Goal: Book appointment/travel/reservation

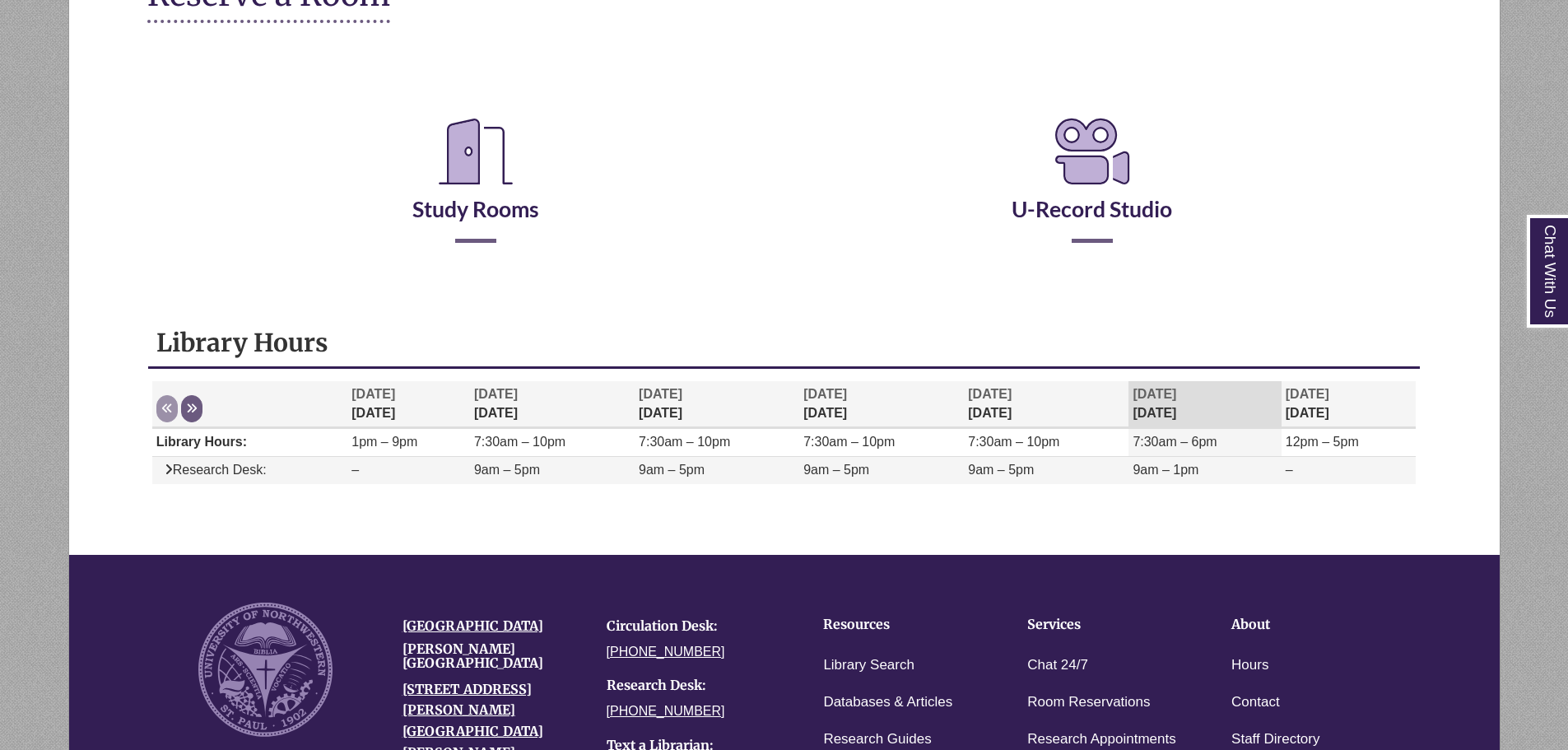
scroll to position [247, 0]
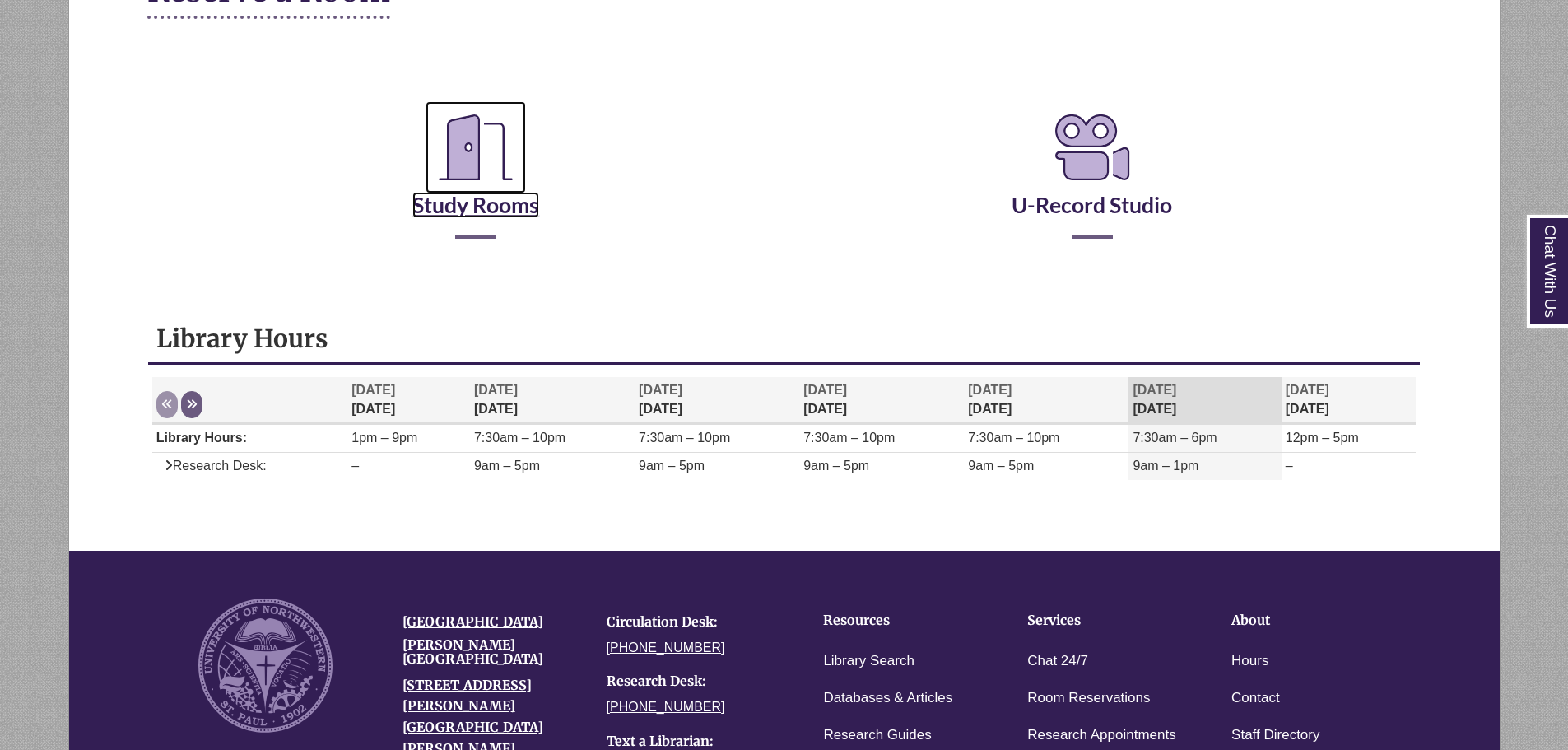
click at [492, 207] on link "Study Rooms" at bounding box center [476, 184] width 127 height 68
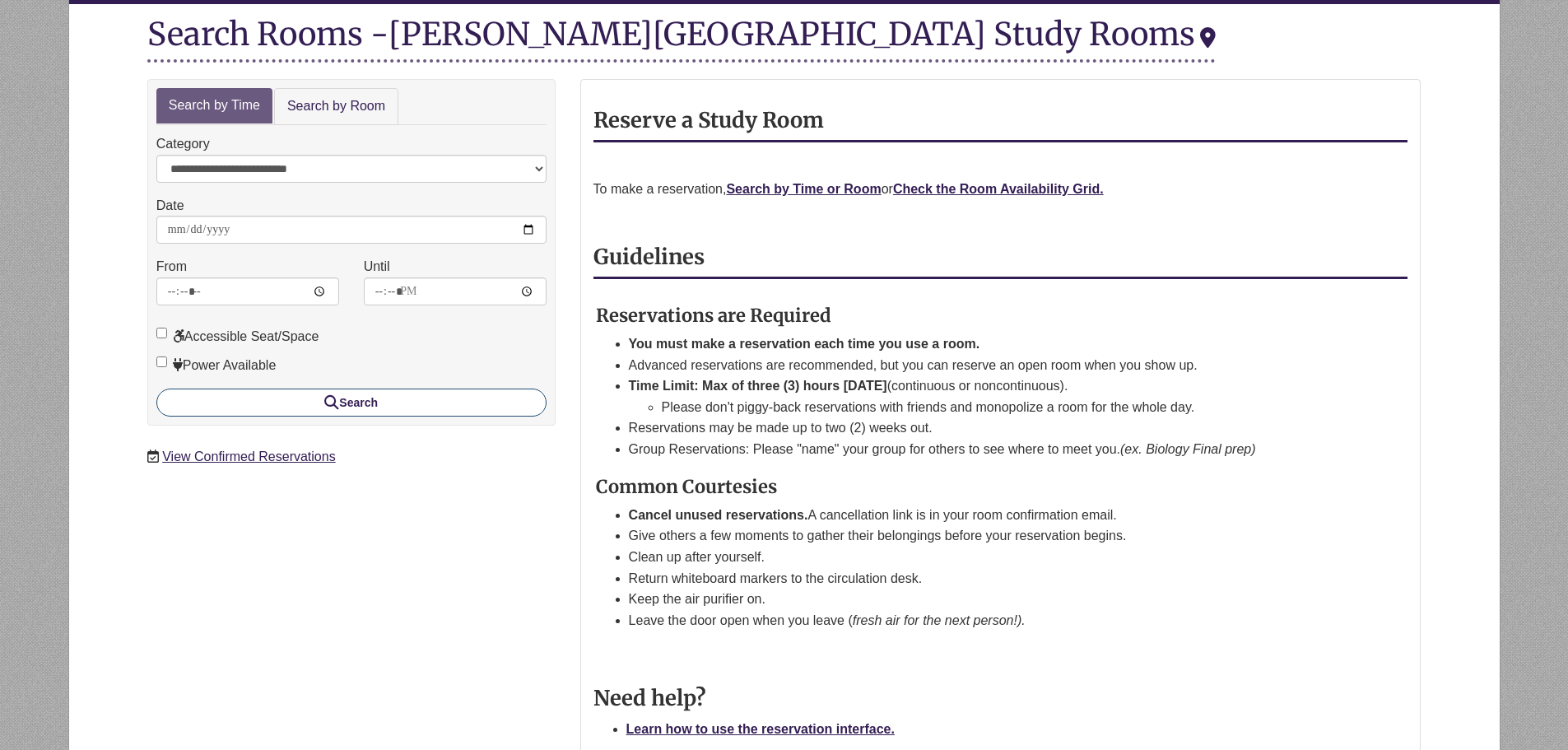
scroll to position [165, 0]
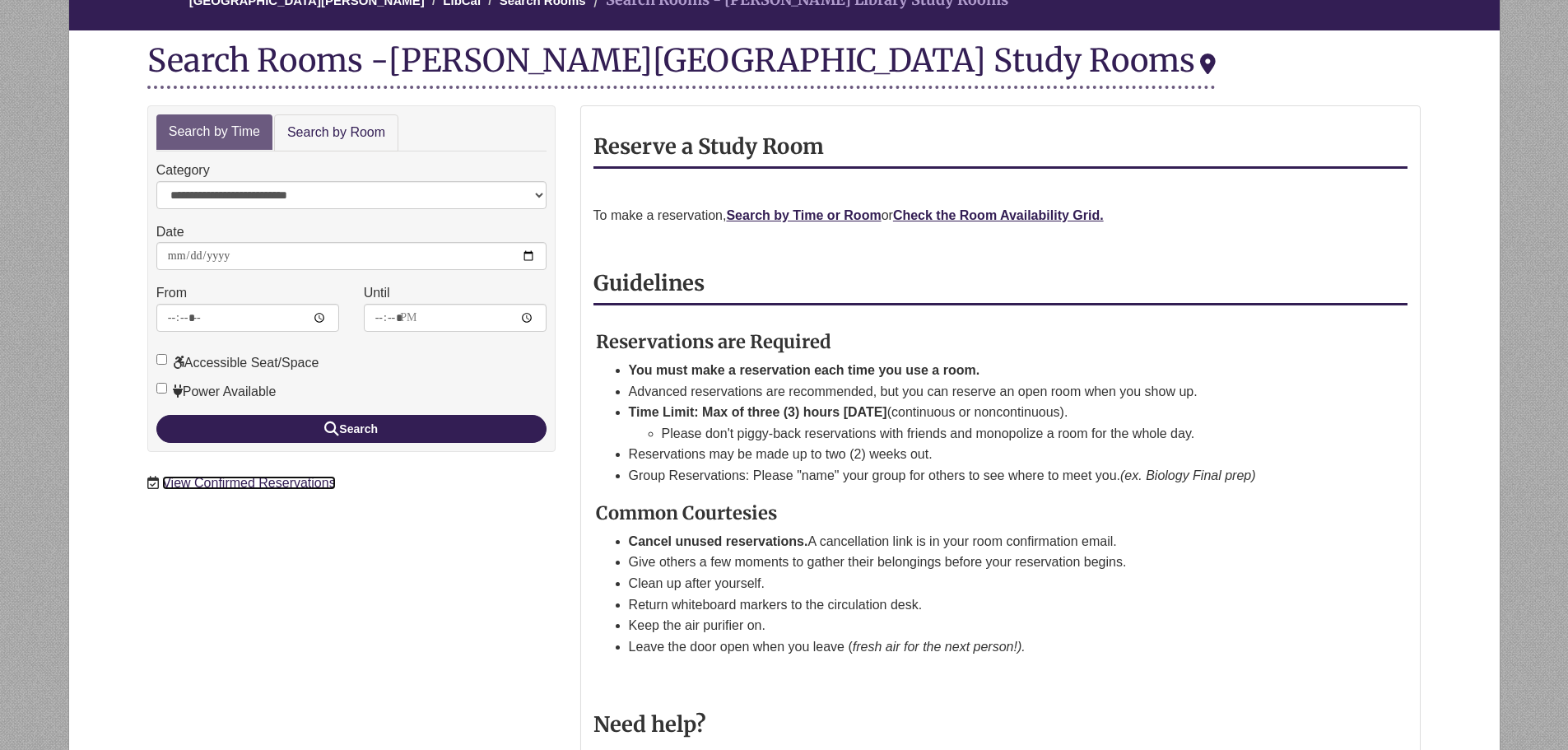
click at [274, 484] on link "View Confirmed Reservations" at bounding box center [249, 483] width 172 height 14
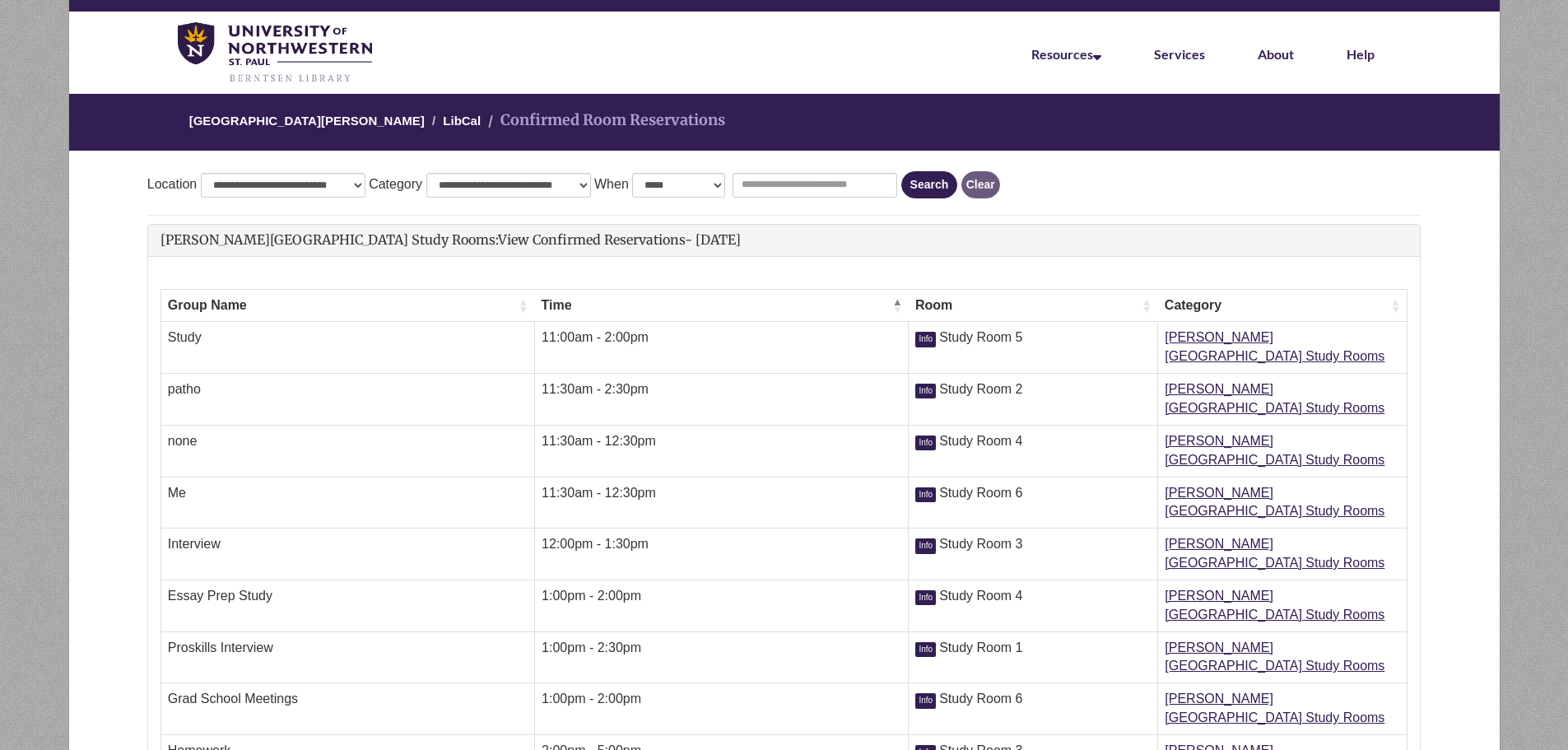
scroll to position [165, 0]
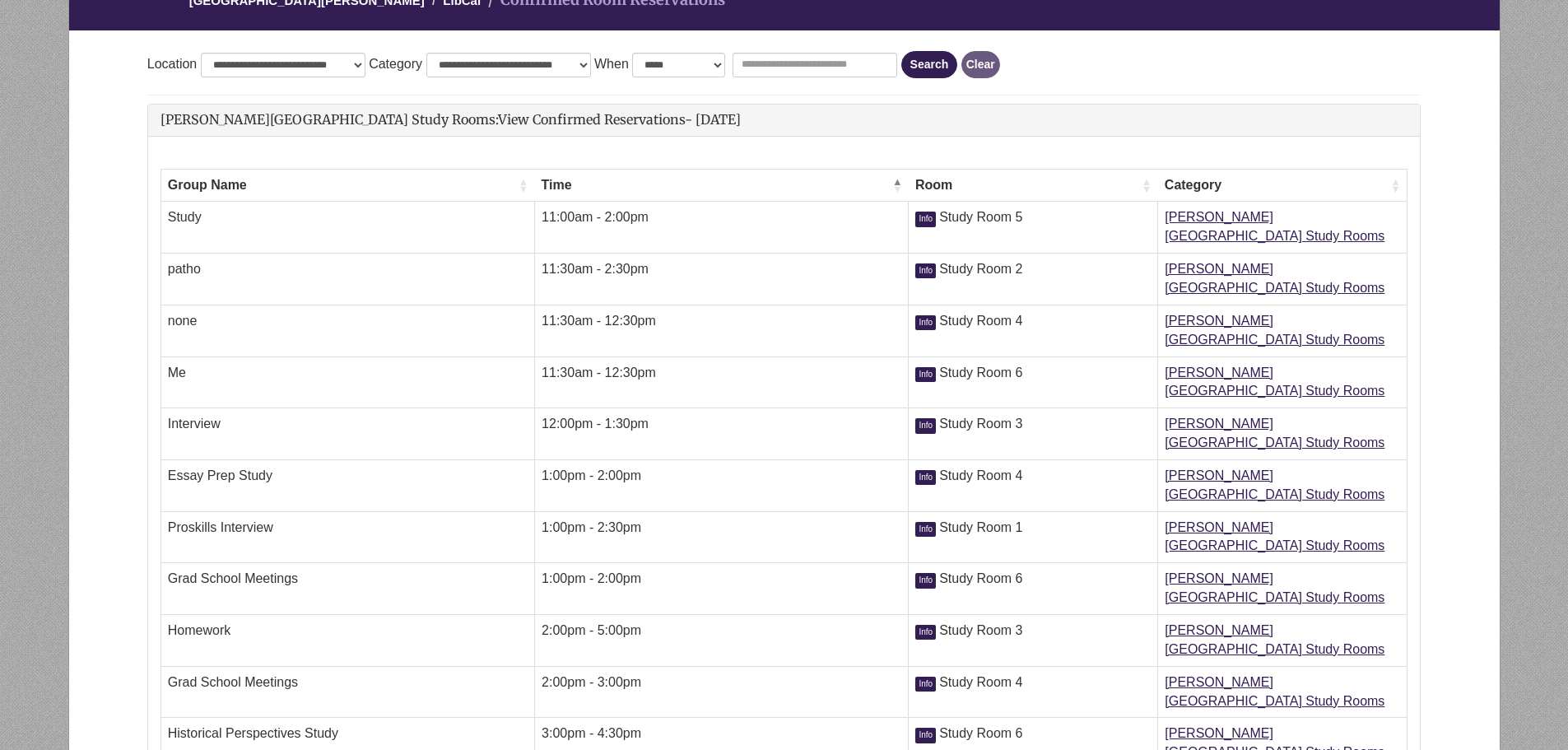
click at [136, 520] on div "**********" at bounding box center [784, 440] width 1298 height 794
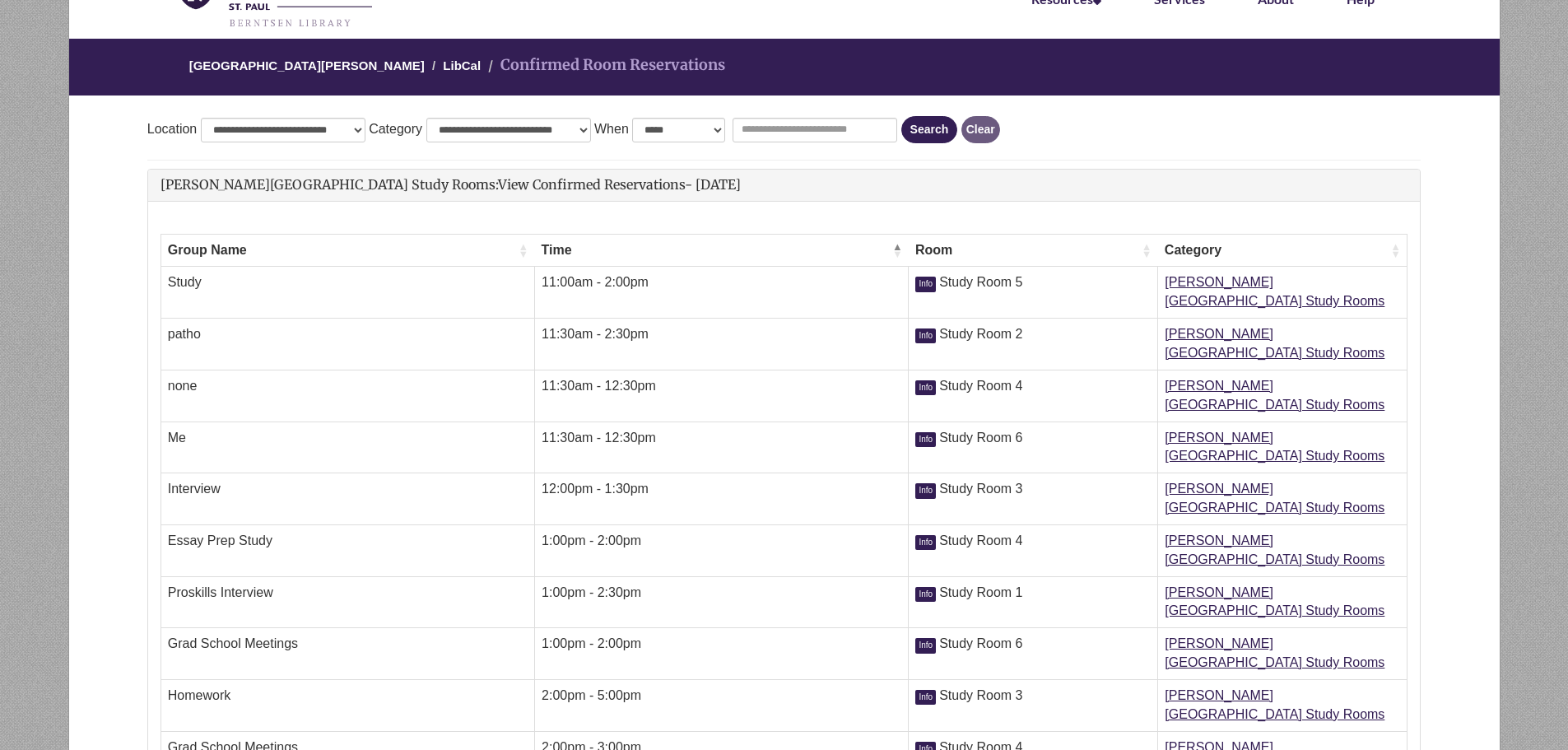
scroll to position [0, 0]
